Goal: Task Accomplishment & Management: Manage account settings

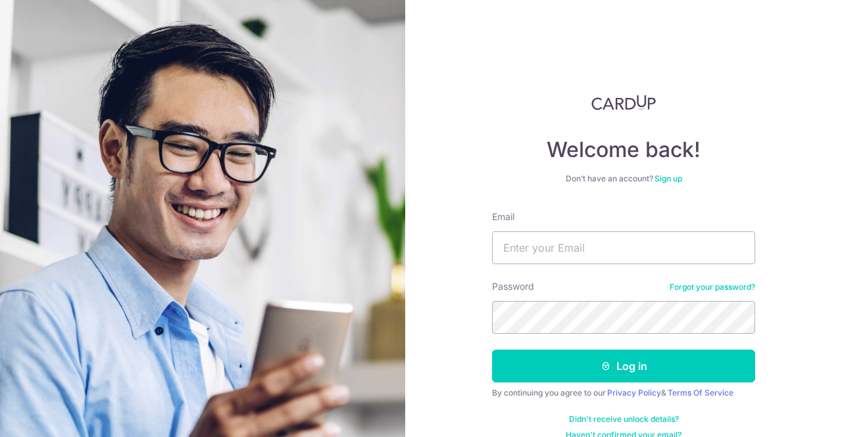
type input "[EMAIL_ADDRESS][DOMAIN_NAME]"
click at [492, 350] on button "Log in" at bounding box center [623, 366] width 263 height 33
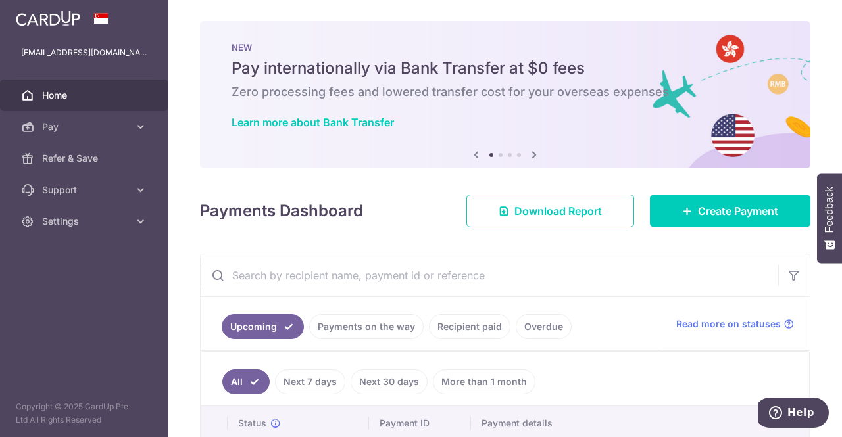
scroll to position [197, 0]
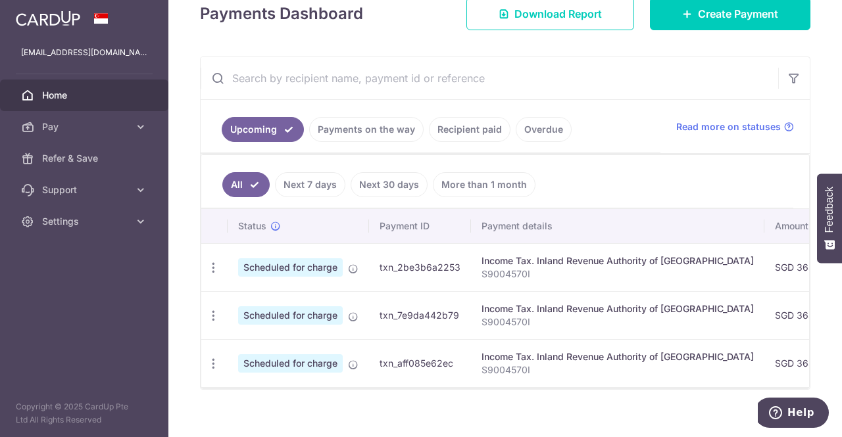
drag, startPoint x: 528, startPoint y: 387, endPoint x: 637, endPoint y: 378, distance: 110.2
click at [637, 378] on td "Income Tax. Inland Revenue Authority of Singapore S9004570I" at bounding box center [617, 363] width 293 height 48
click at [537, 385] on td "Income Tax. Inland Revenue Authority of Singapore S9004570I" at bounding box center [617, 363] width 293 height 48
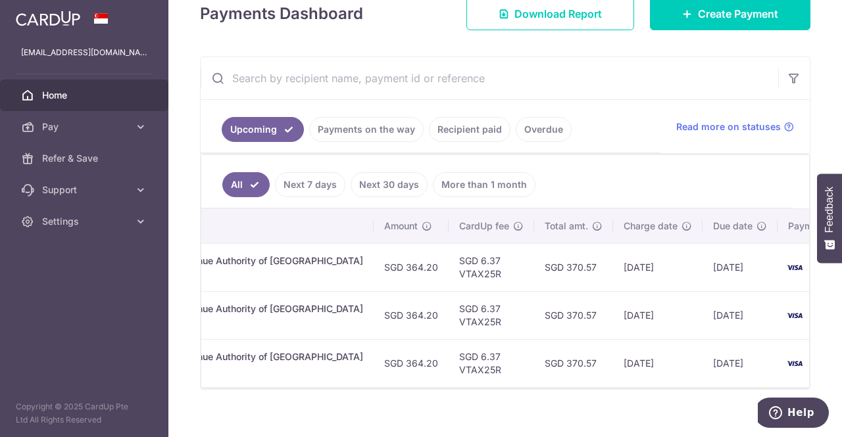
scroll to position [0, 412]
